Goal: Task Accomplishment & Management: Complete application form

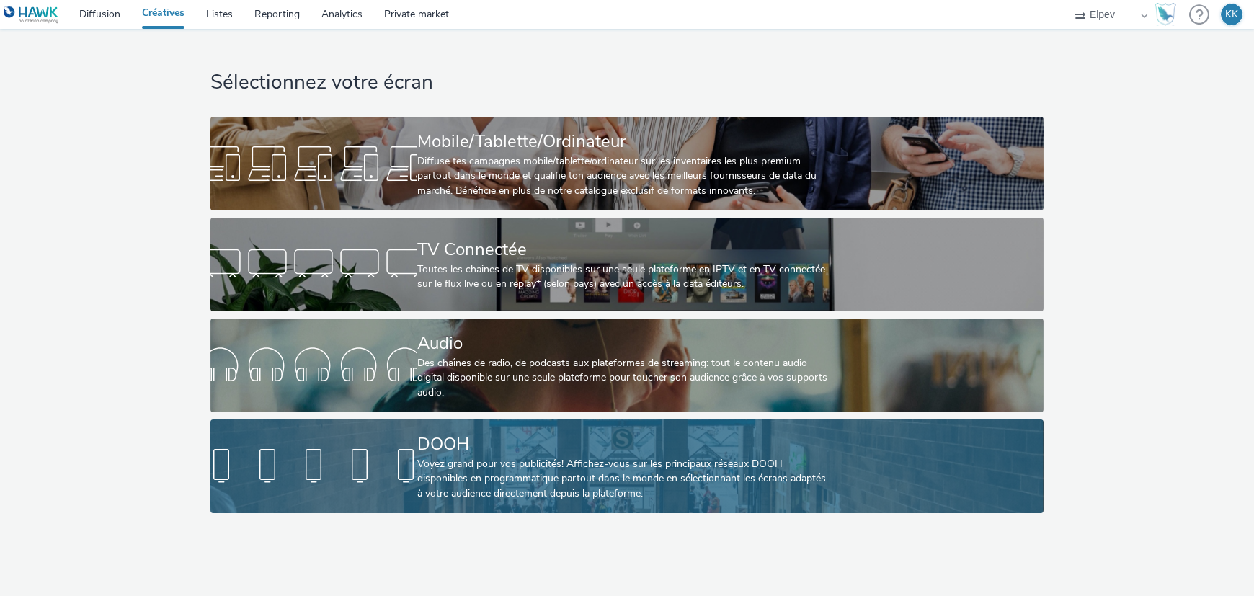
click at [516, 474] on div "Voyez grand pour vos publicités! Affichez-vous sur les principaux réseaux DOOH …" at bounding box center [624, 479] width 414 height 44
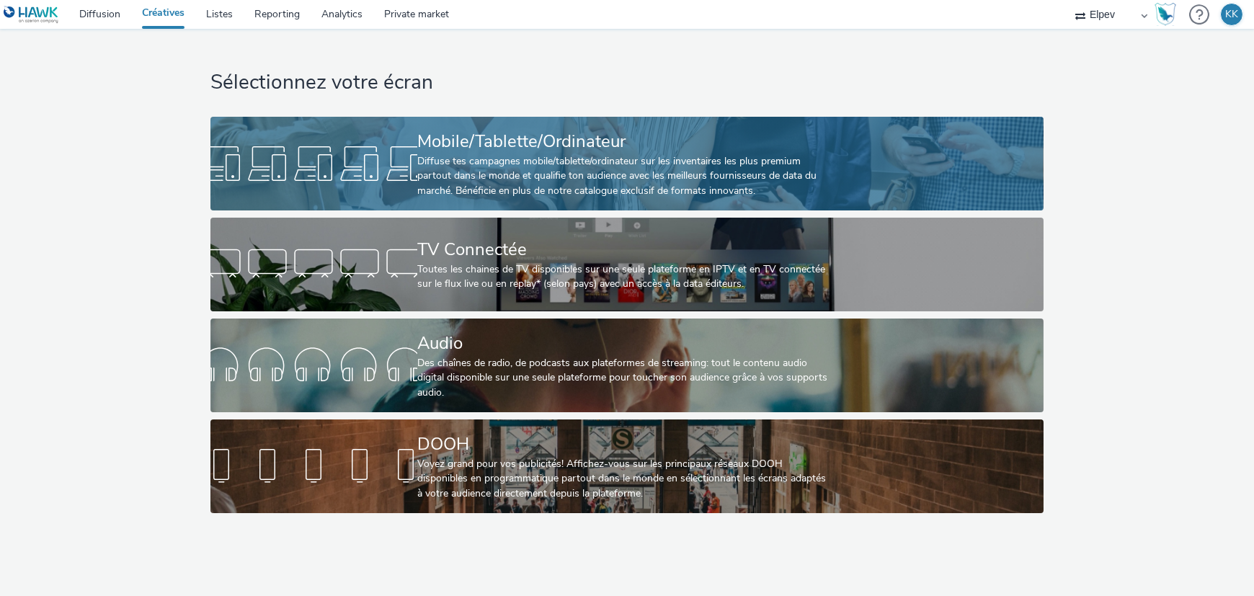
click at [429, 163] on div "Diffuse tes campagnes mobile/tablette/ordinateur sur les inventaires les plus p…" at bounding box center [624, 176] width 414 height 44
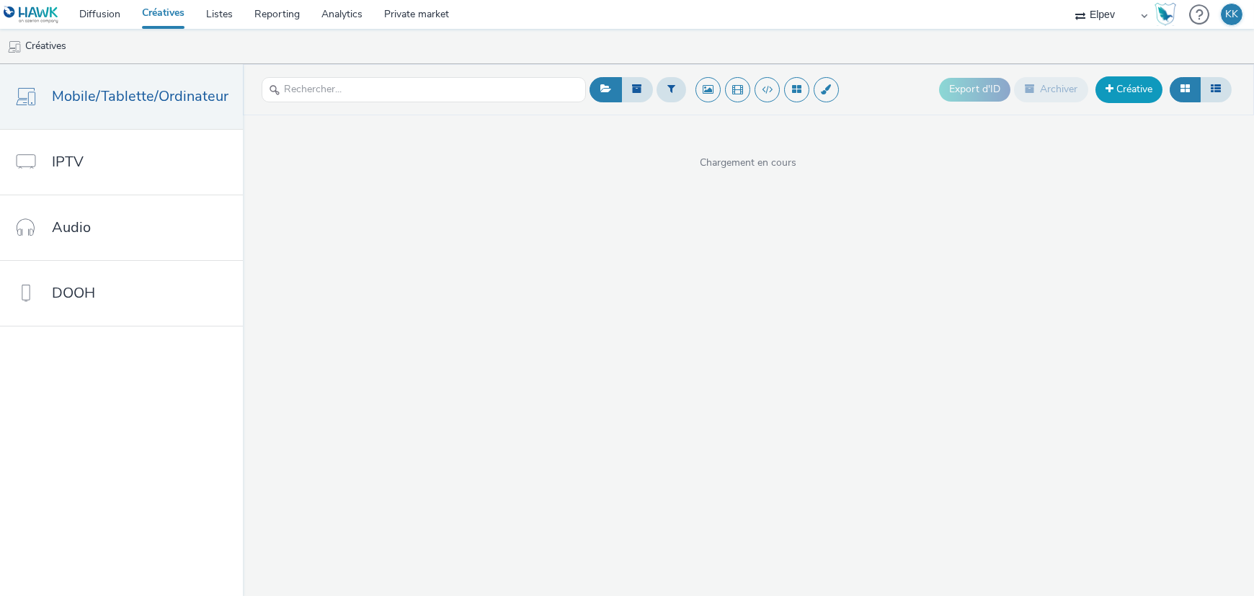
click at [1130, 87] on link "Créative" at bounding box center [1129, 89] width 67 height 26
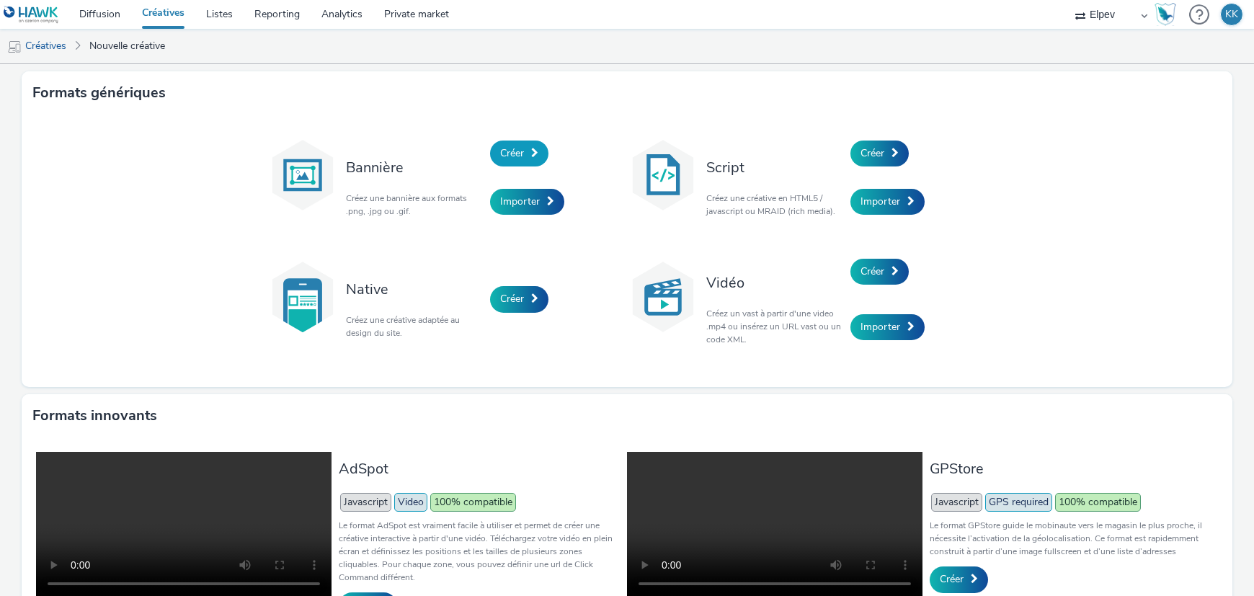
click at [509, 153] on span "Créer" at bounding box center [512, 153] width 24 height 14
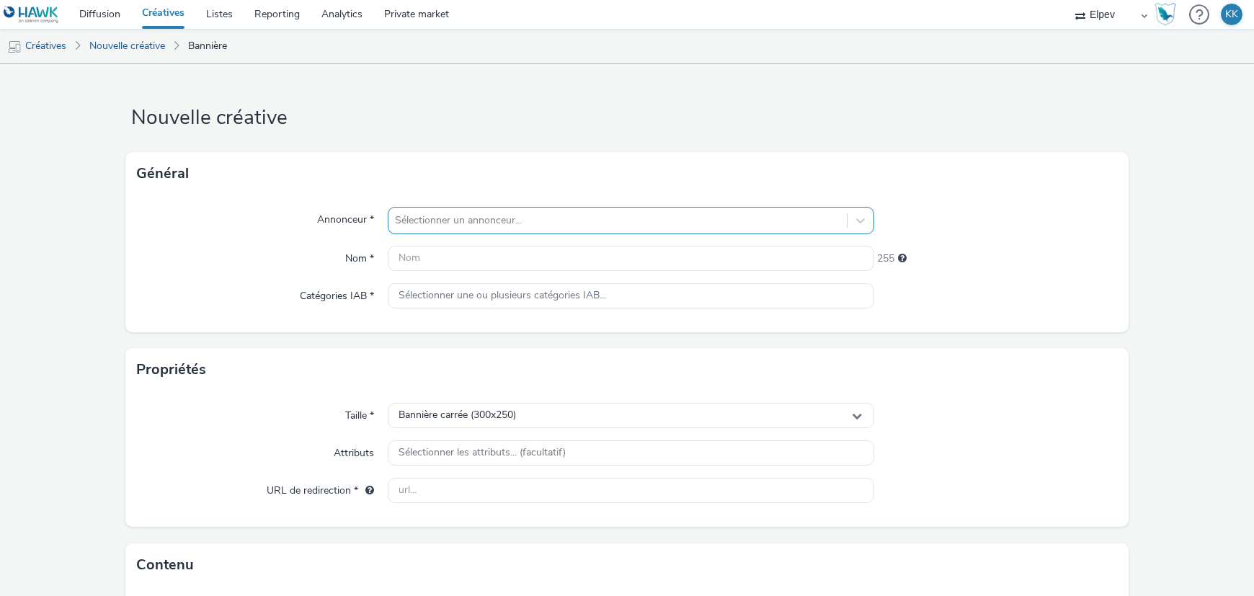
click at [478, 229] on div "Sélectionner un annonceur..." at bounding box center [618, 220] width 458 height 23
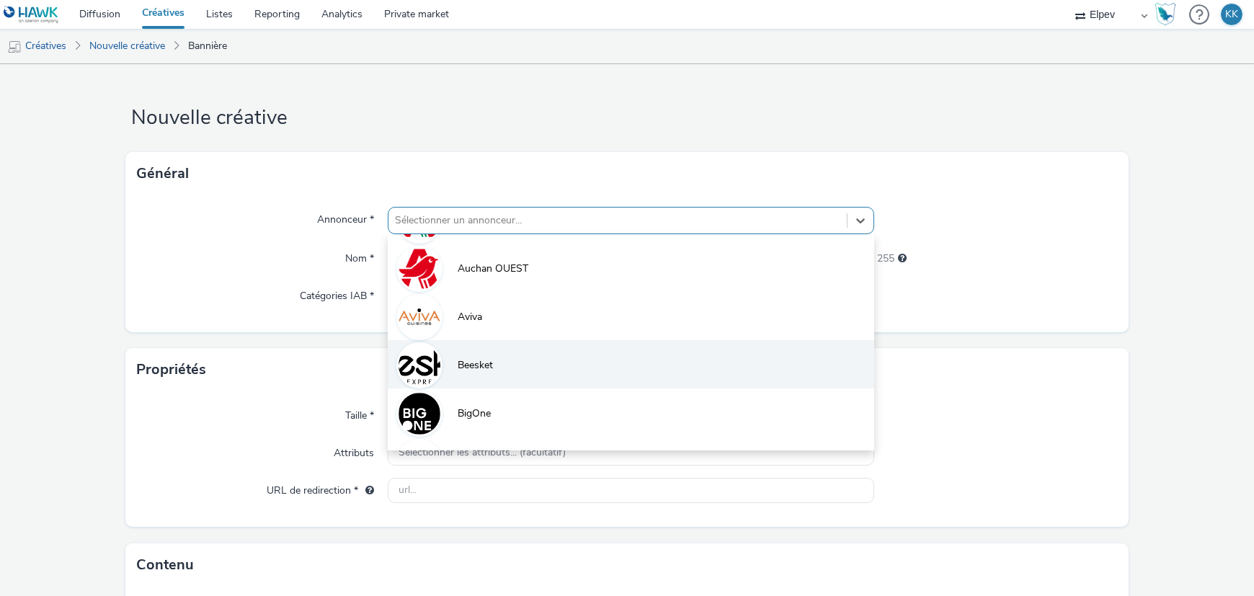
scroll to position [270, 0]
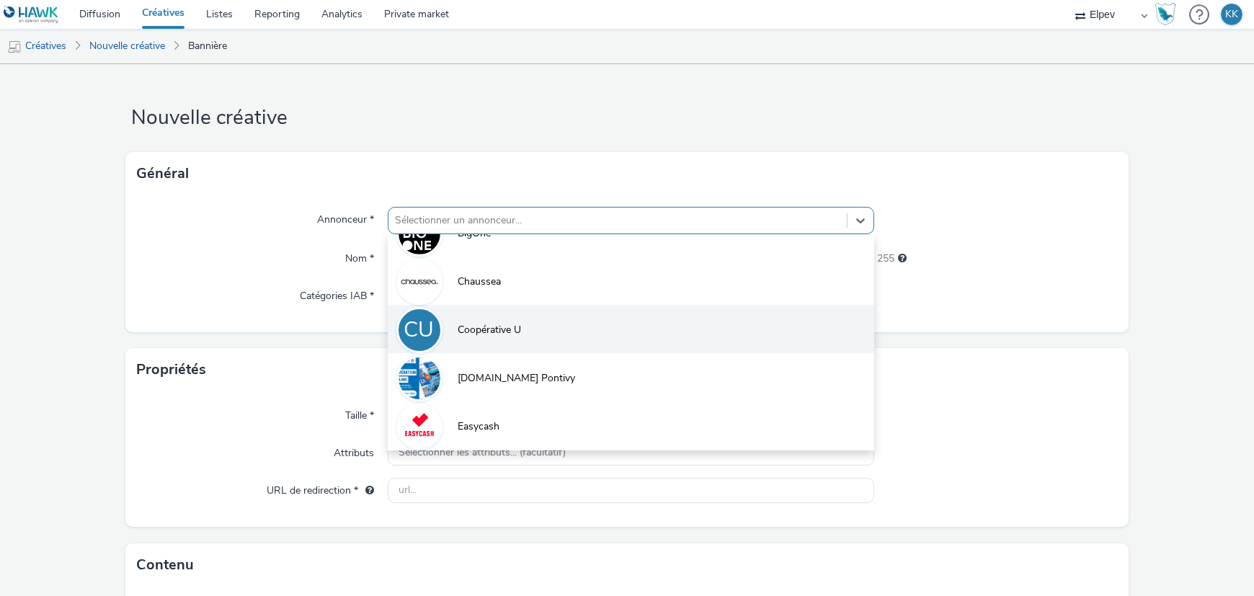
click at [500, 345] on li "CU Coopérative U" at bounding box center [631, 329] width 487 height 48
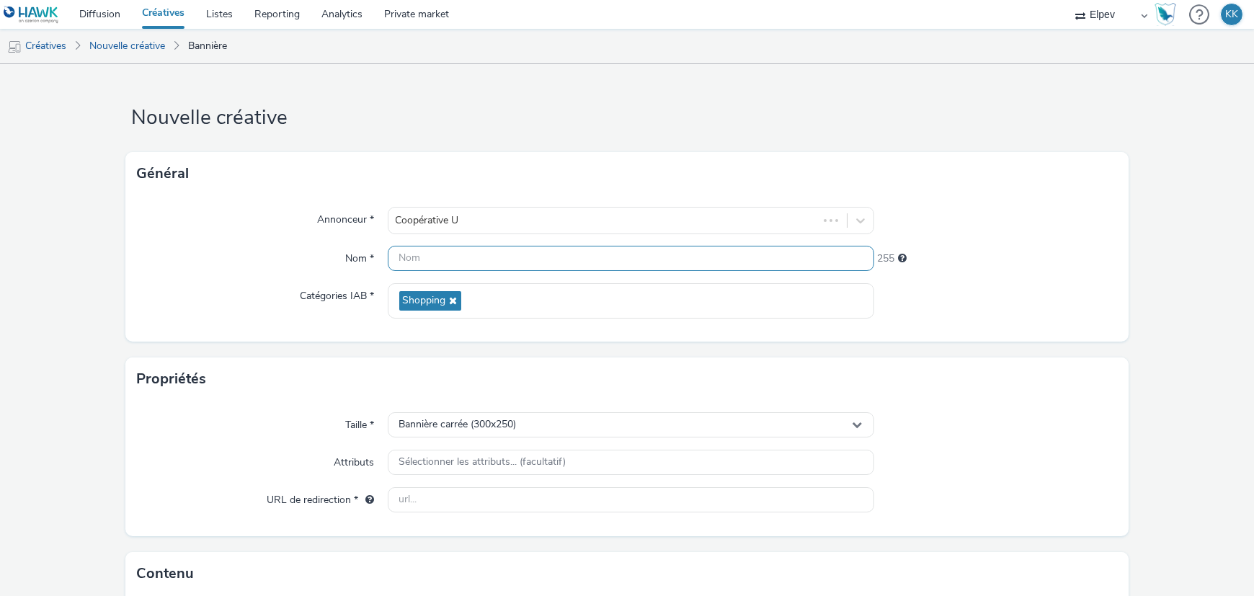
click at [439, 257] on input "text" at bounding box center [631, 258] width 487 height 25
drag, startPoint x: 416, startPoint y: 257, endPoint x: 430, endPoint y: 265, distance: 16.1
click at [416, 259] on input "U CAstelnau" at bounding box center [631, 258] width 487 height 25
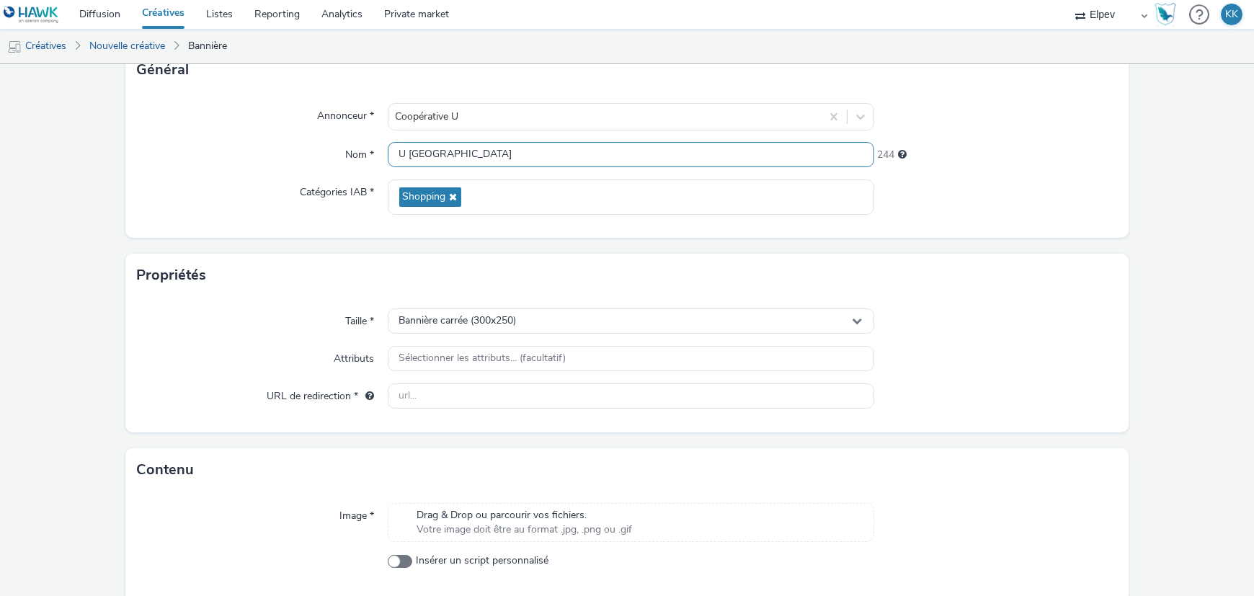
scroll to position [164, 0]
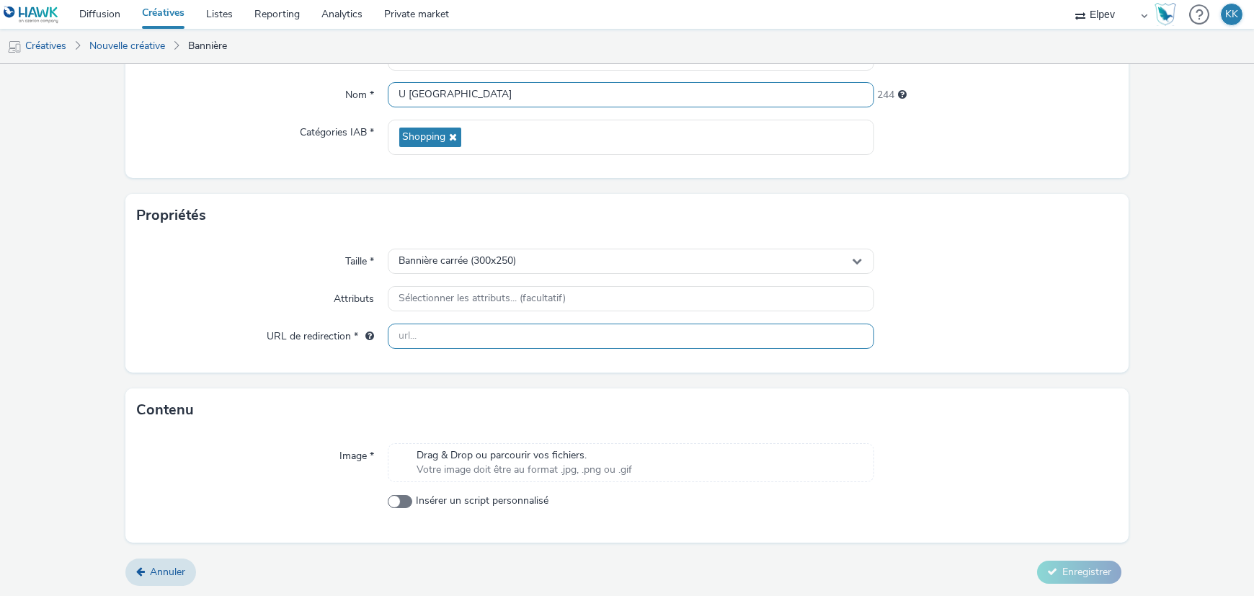
type input "U [GEOGRAPHIC_DATA]"
click at [412, 336] on input "text" at bounding box center [631, 336] width 487 height 25
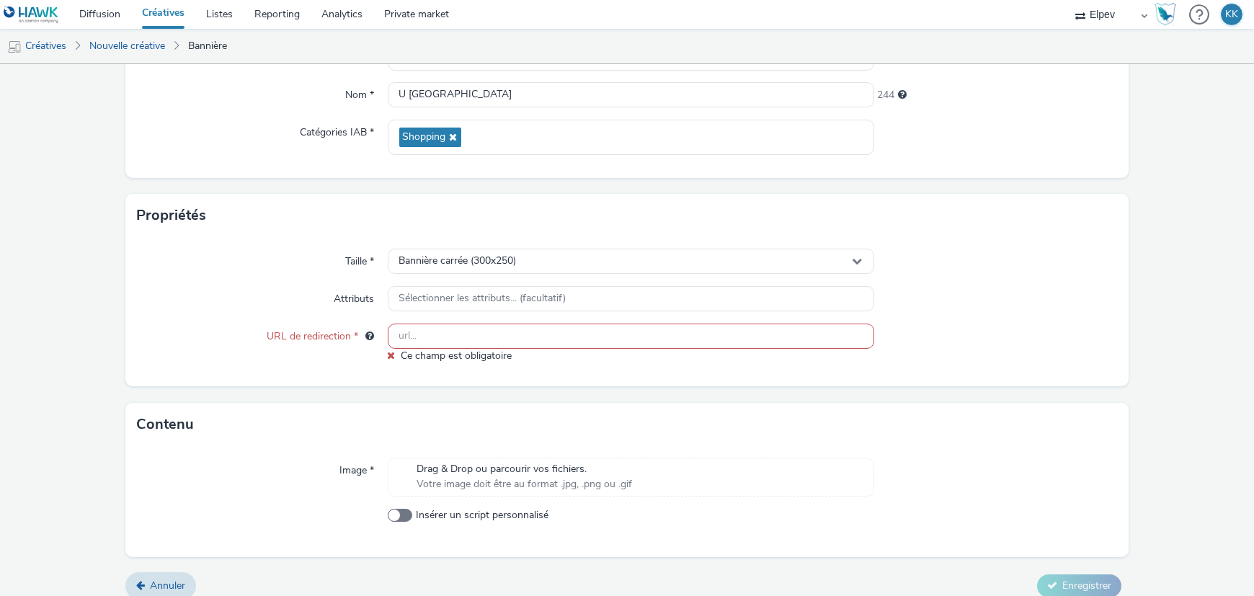
click at [440, 337] on input "text" at bounding box center [631, 336] width 487 height 25
paste input "[URL][DOMAIN_NAME]"
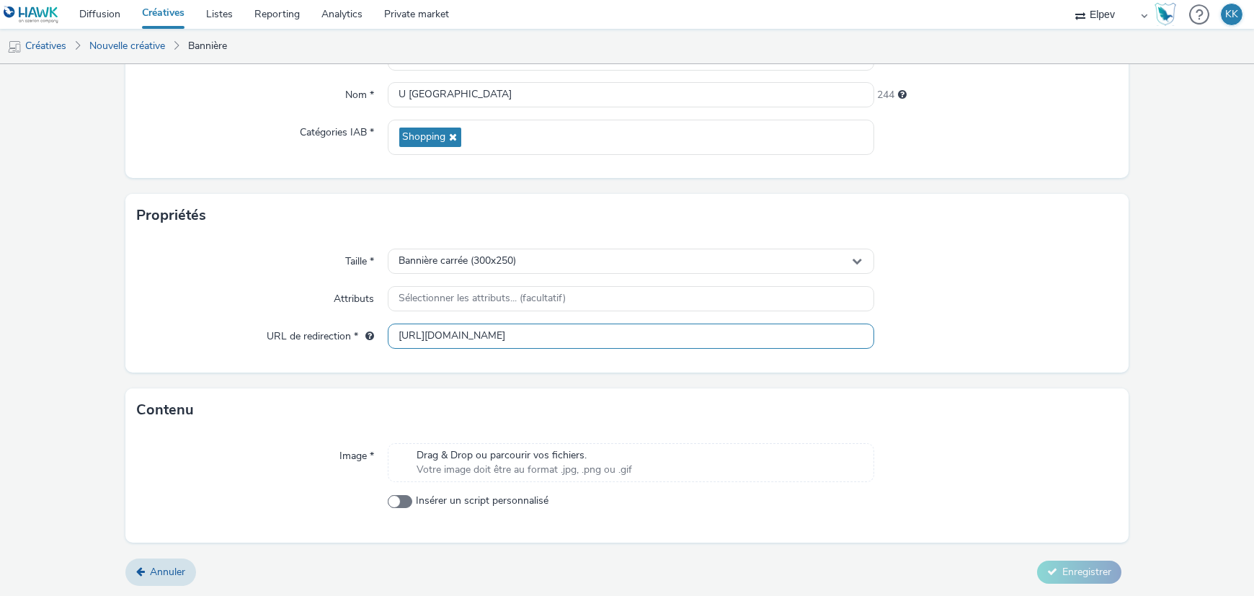
type input "[URL][DOMAIN_NAME]"
click at [518, 463] on span "Votre image doit être au format .jpg, .png ou .gif" at bounding box center [525, 470] width 216 height 14
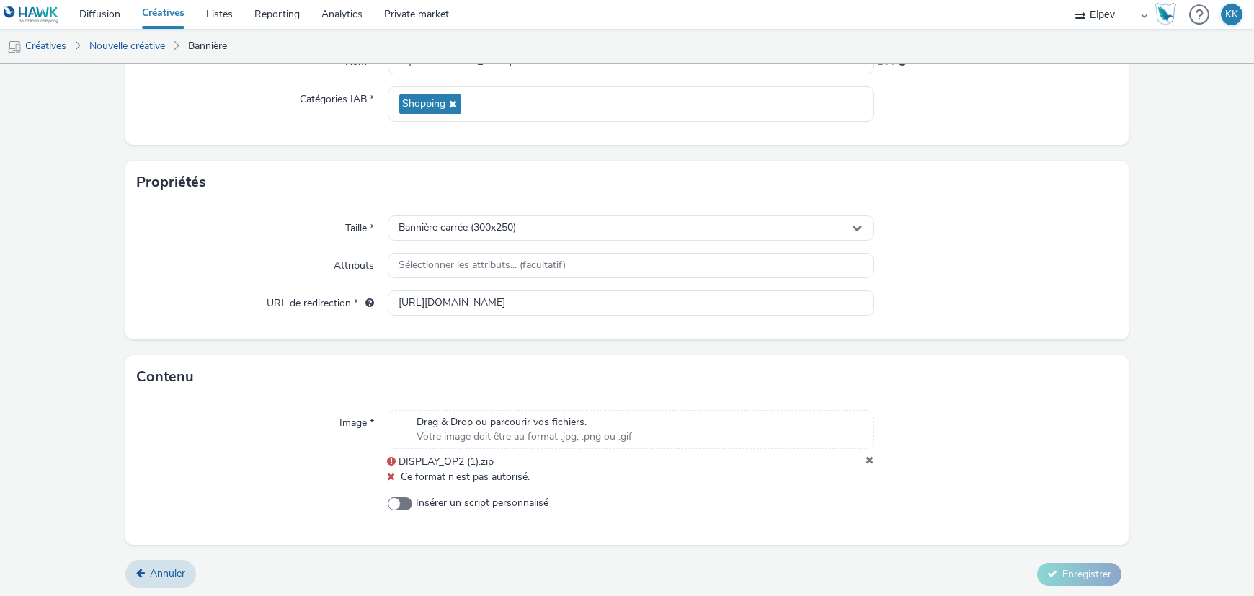
scroll to position [199, 0]
click at [866, 455] on icon at bounding box center [870, 460] width 8 height 14
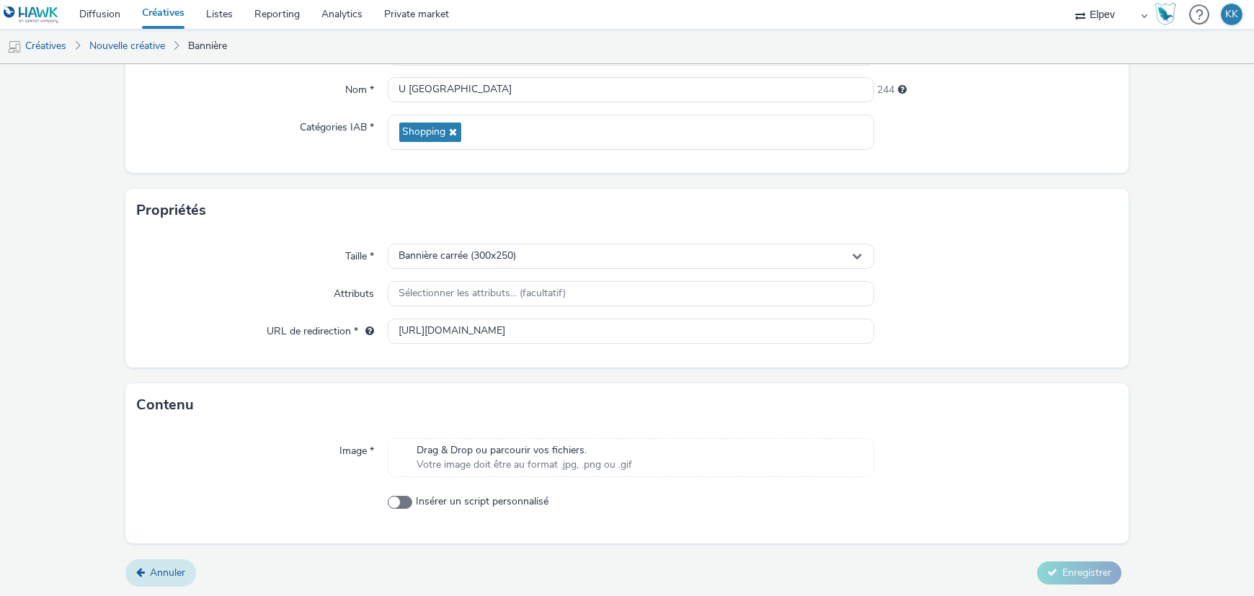
click at [163, 578] on span "Annuler" at bounding box center [167, 573] width 35 height 14
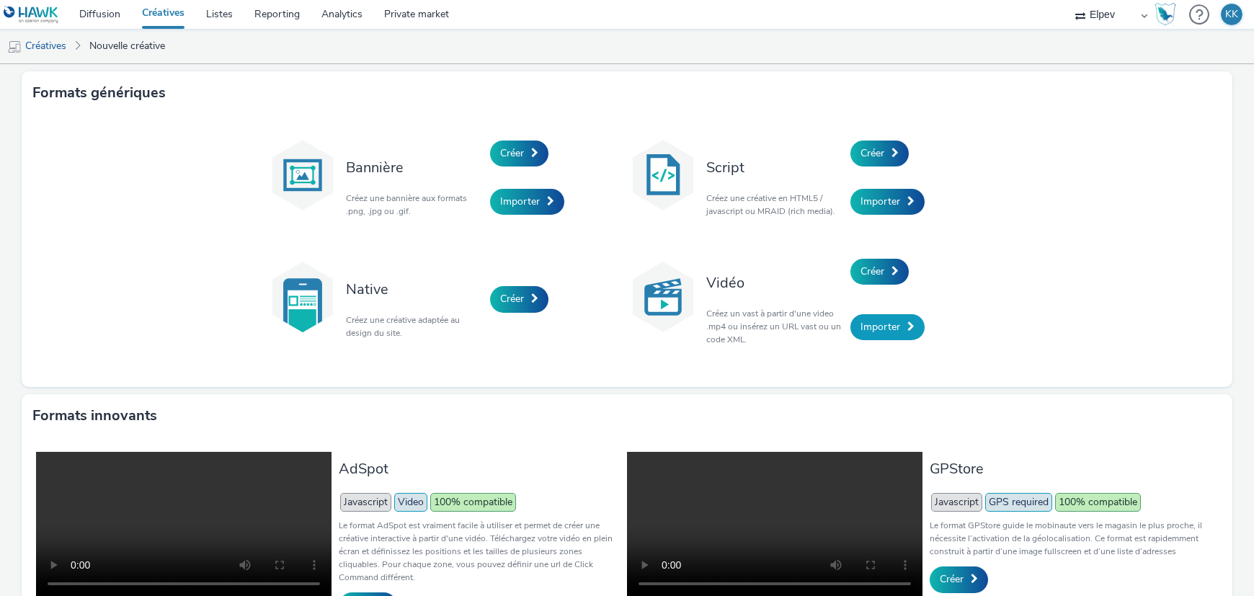
click at [877, 331] on span "Importer" at bounding box center [881, 327] width 40 height 14
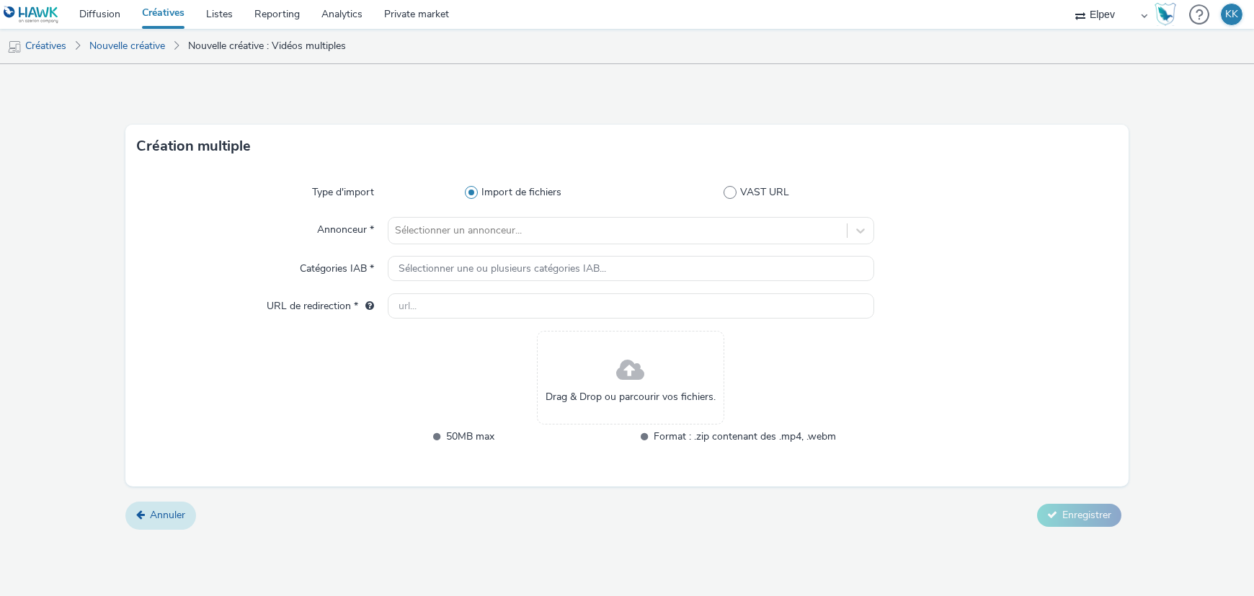
click at [145, 518] on link "Annuler" at bounding box center [160, 515] width 71 height 27
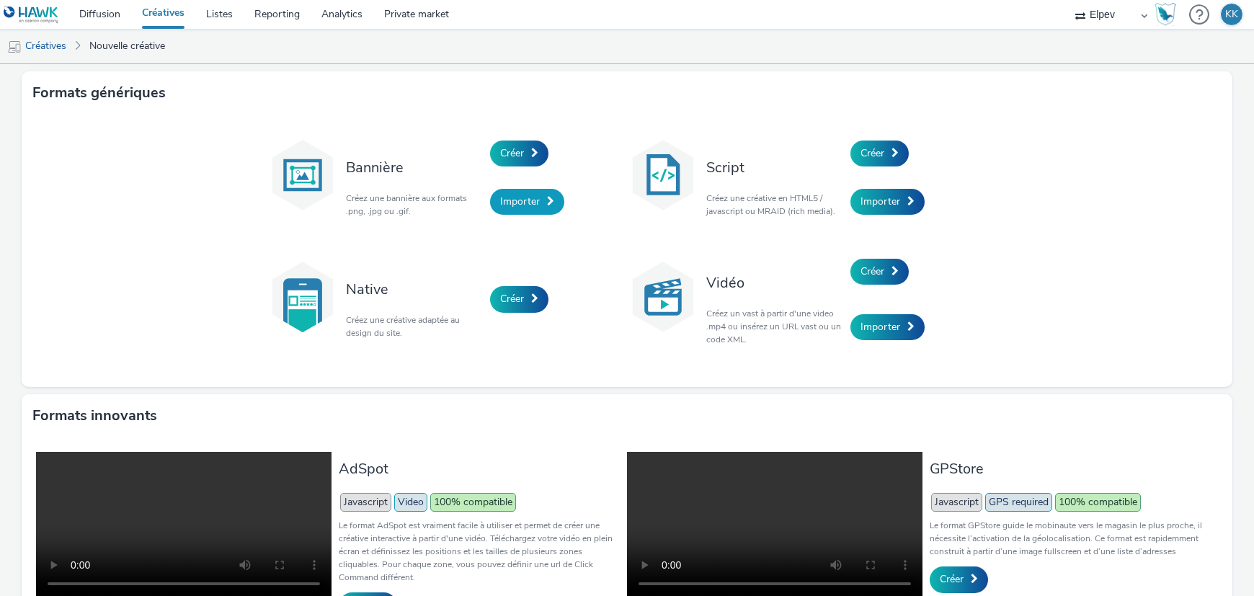
click at [510, 198] on span "Importer" at bounding box center [520, 202] width 40 height 14
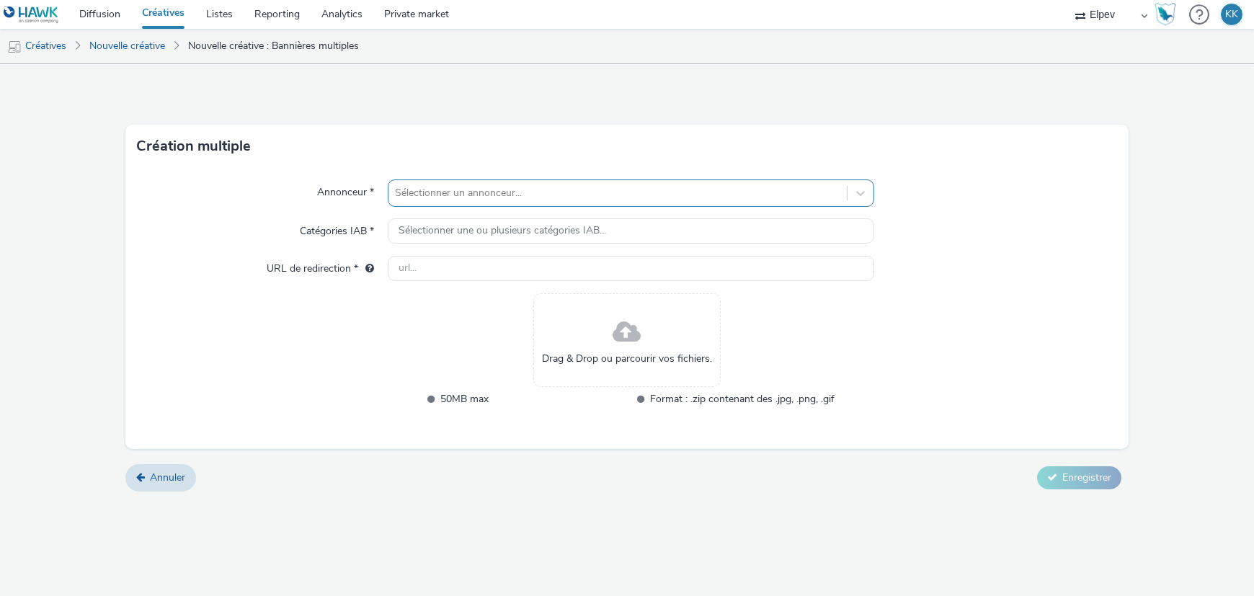
click at [519, 200] on div at bounding box center [618, 193] width 444 height 17
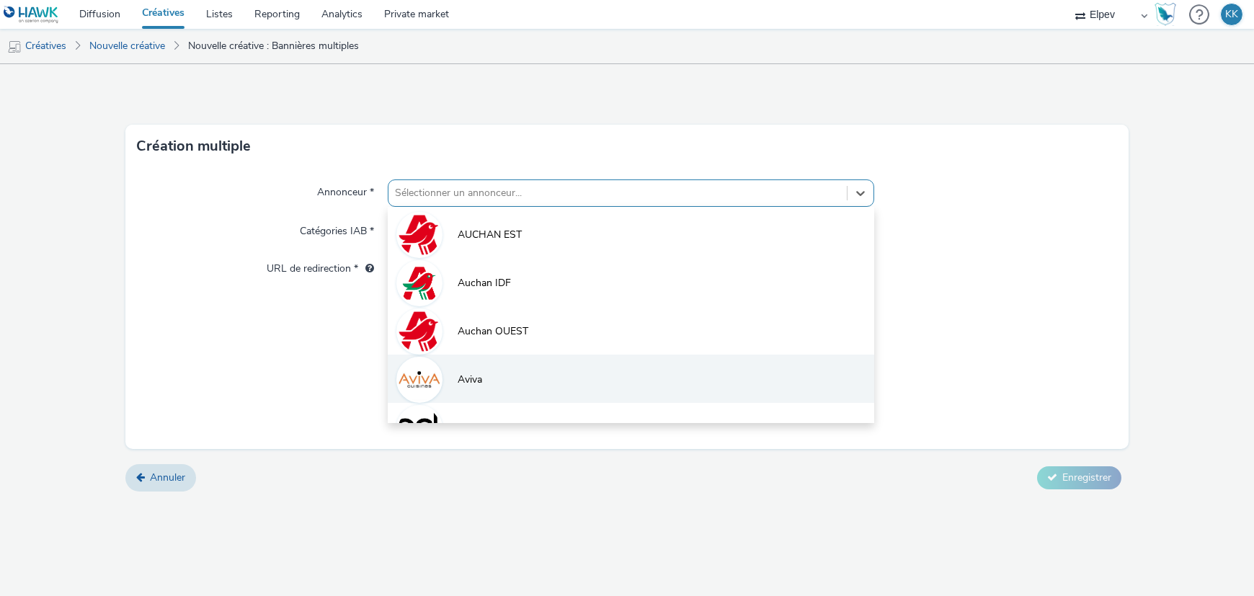
scroll to position [272, 0]
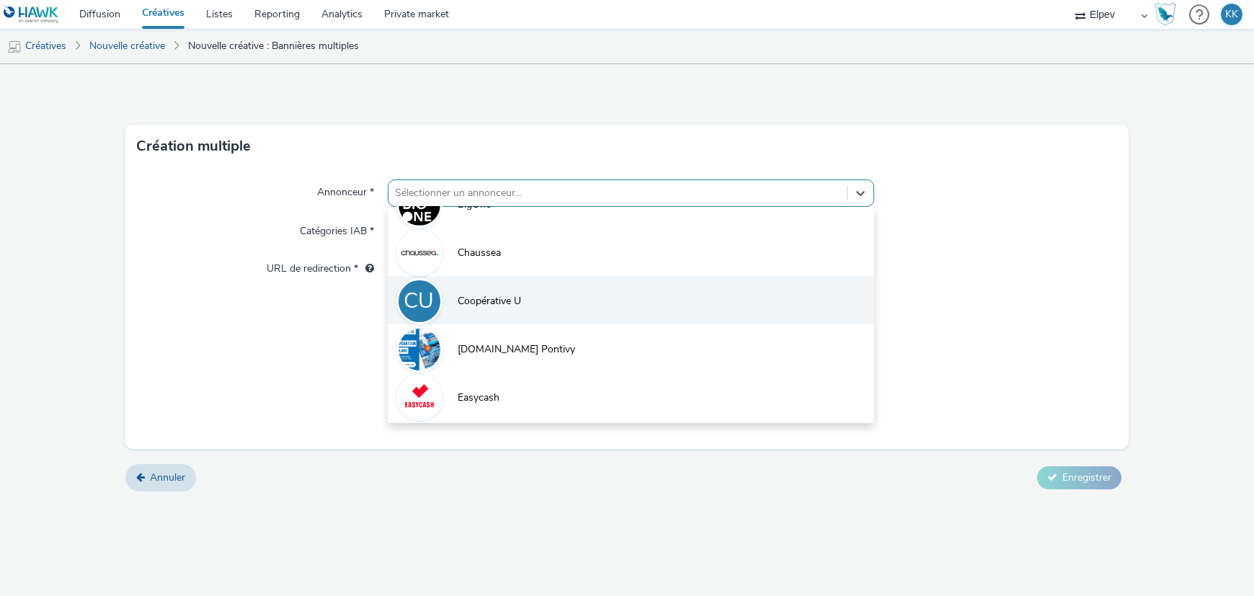
click at [515, 308] on li "CU Coopérative U" at bounding box center [631, 300] width 487 height 48
type input "[URL][DOMAIN_NAME]"
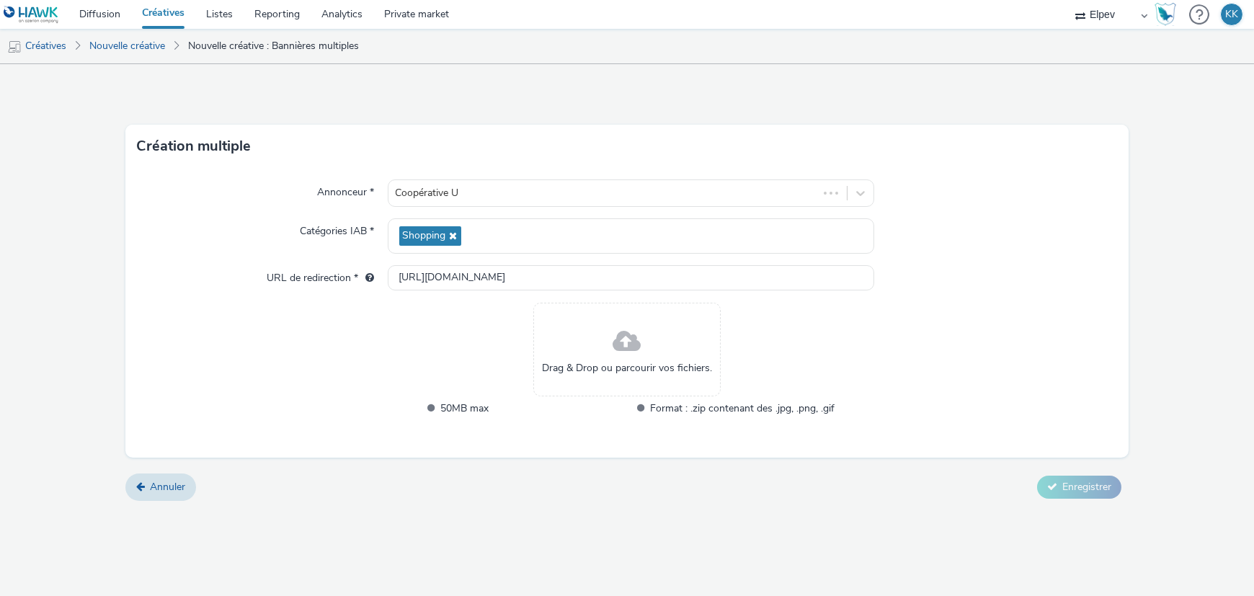
click at [629, 346] on span at bounding box center [627, 342] width 28 height 38
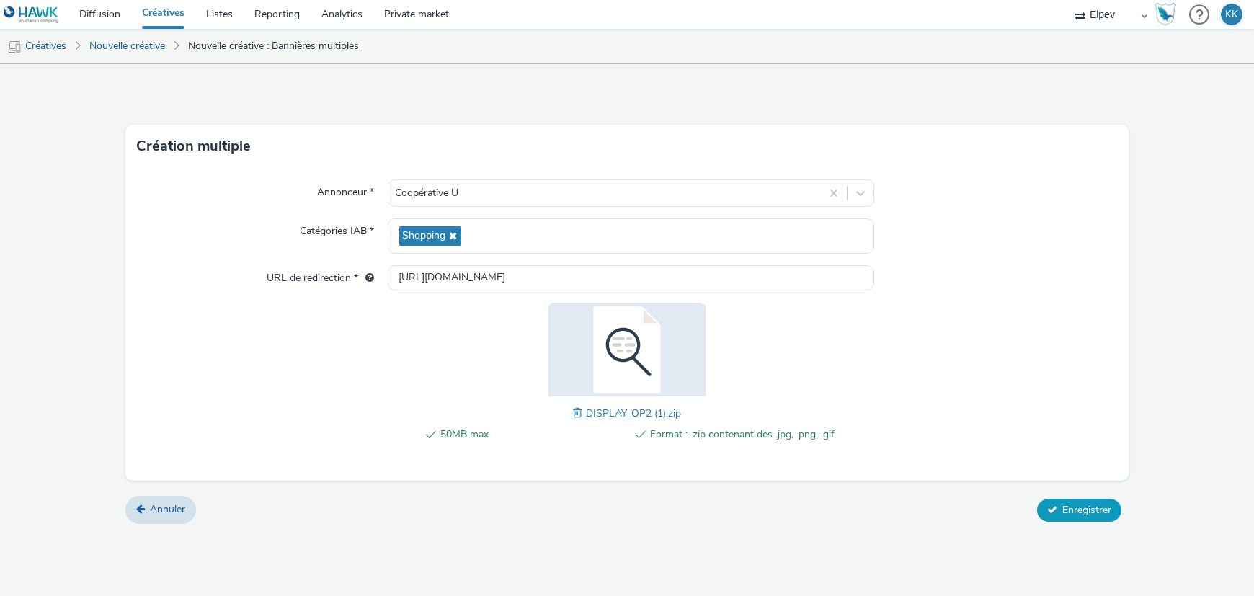
click at [1067, 503] on span "Enregistrer" at bounding box center [1086, 510] width 49 height 14
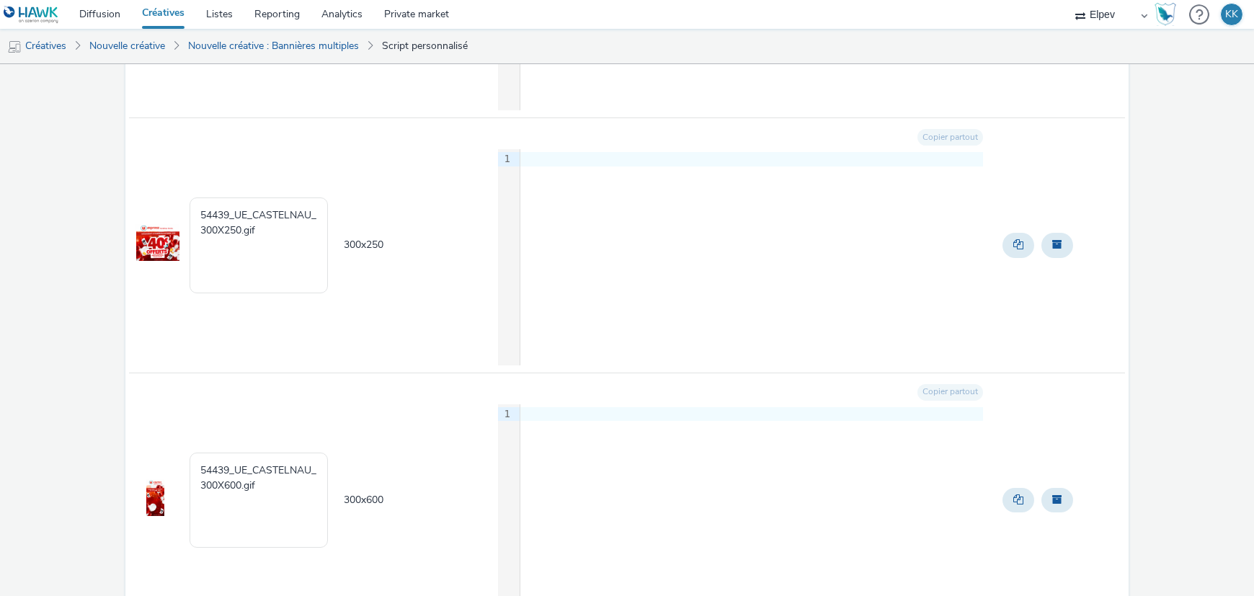
scroll to position [459, 0]
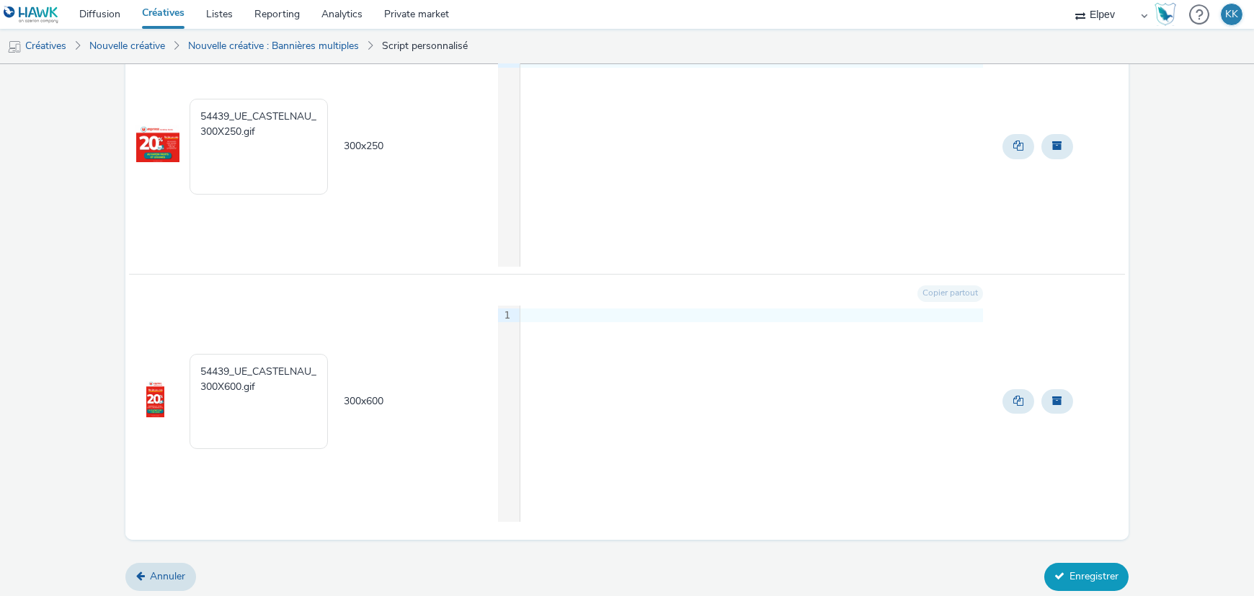
click at [1068, 574] on button "Enregistrer" at bounding box center [1086, 576] width 84 height 27
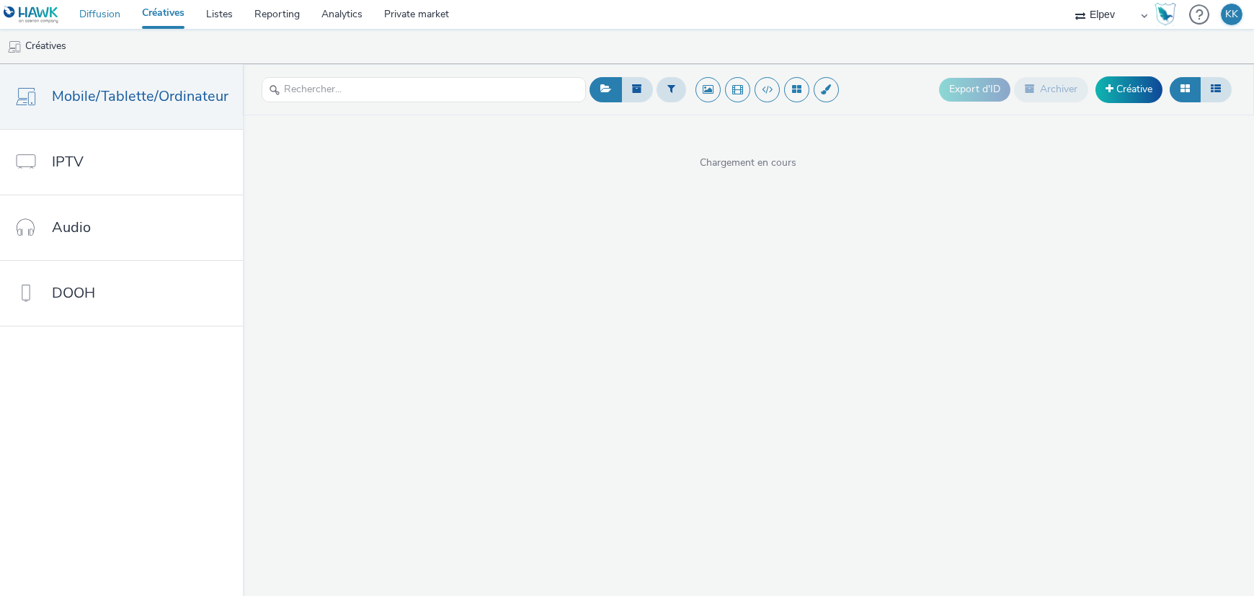
click at [81, 17] on link "Diffusion" at bounding box center [99, 14] width 63 height 29
